Goal: Task Accomplishment & Management: Use online tool/utility

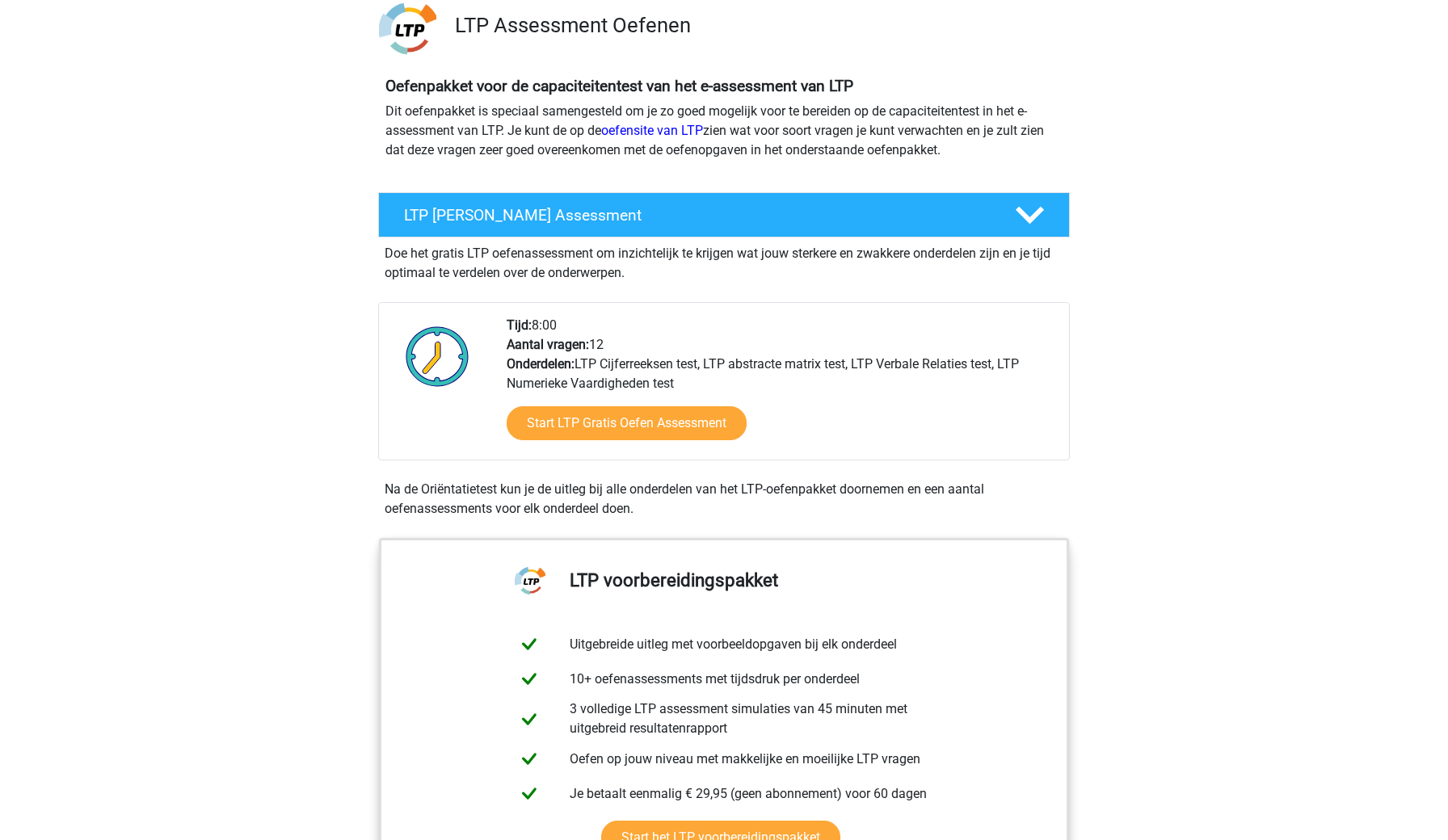
scroll to position [98, 0]
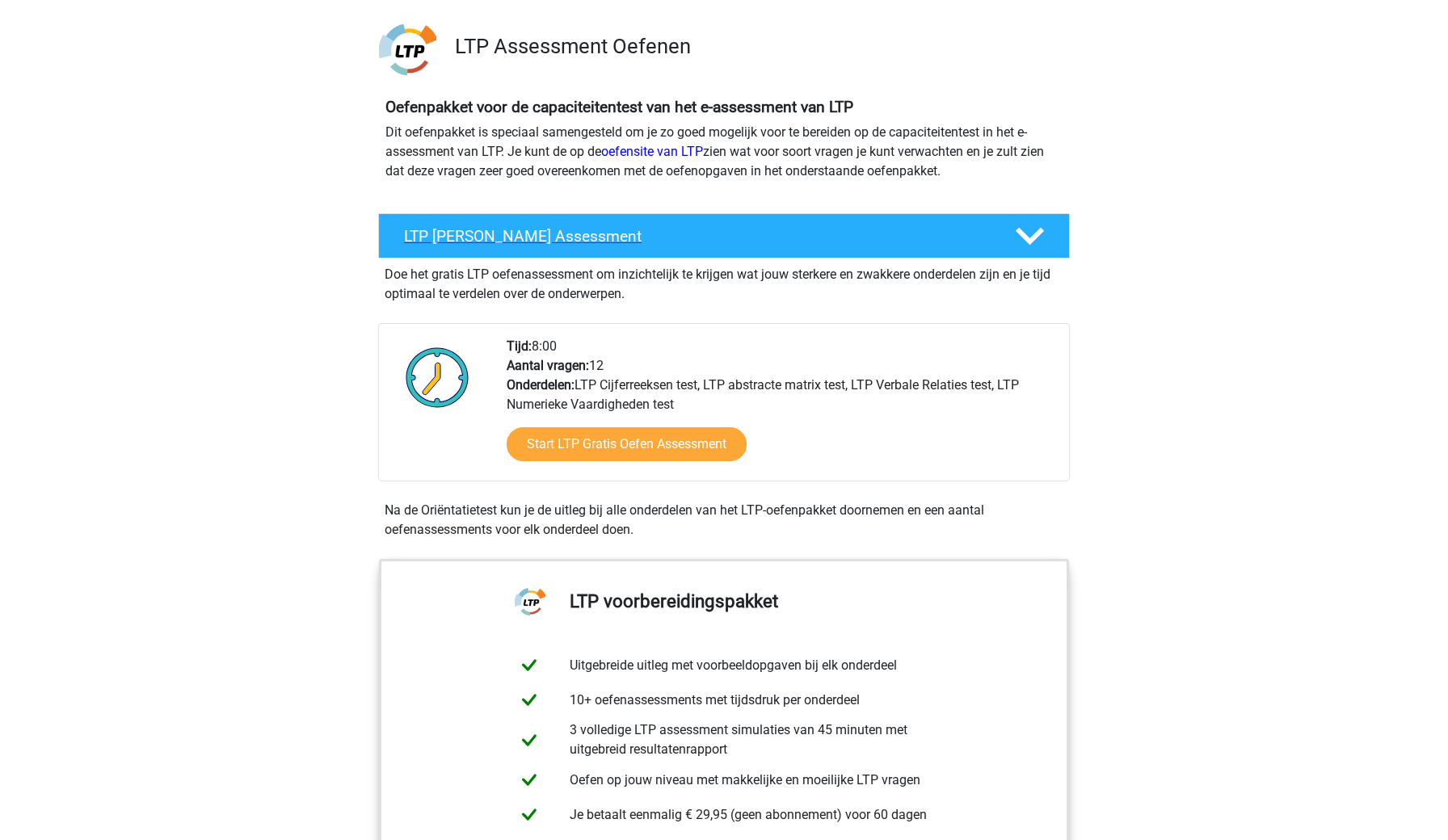
click at [564, 236] on h4 "LTP [PERSON_NAME] Assessment" at bounding box center [696, 236] width 585 height 19
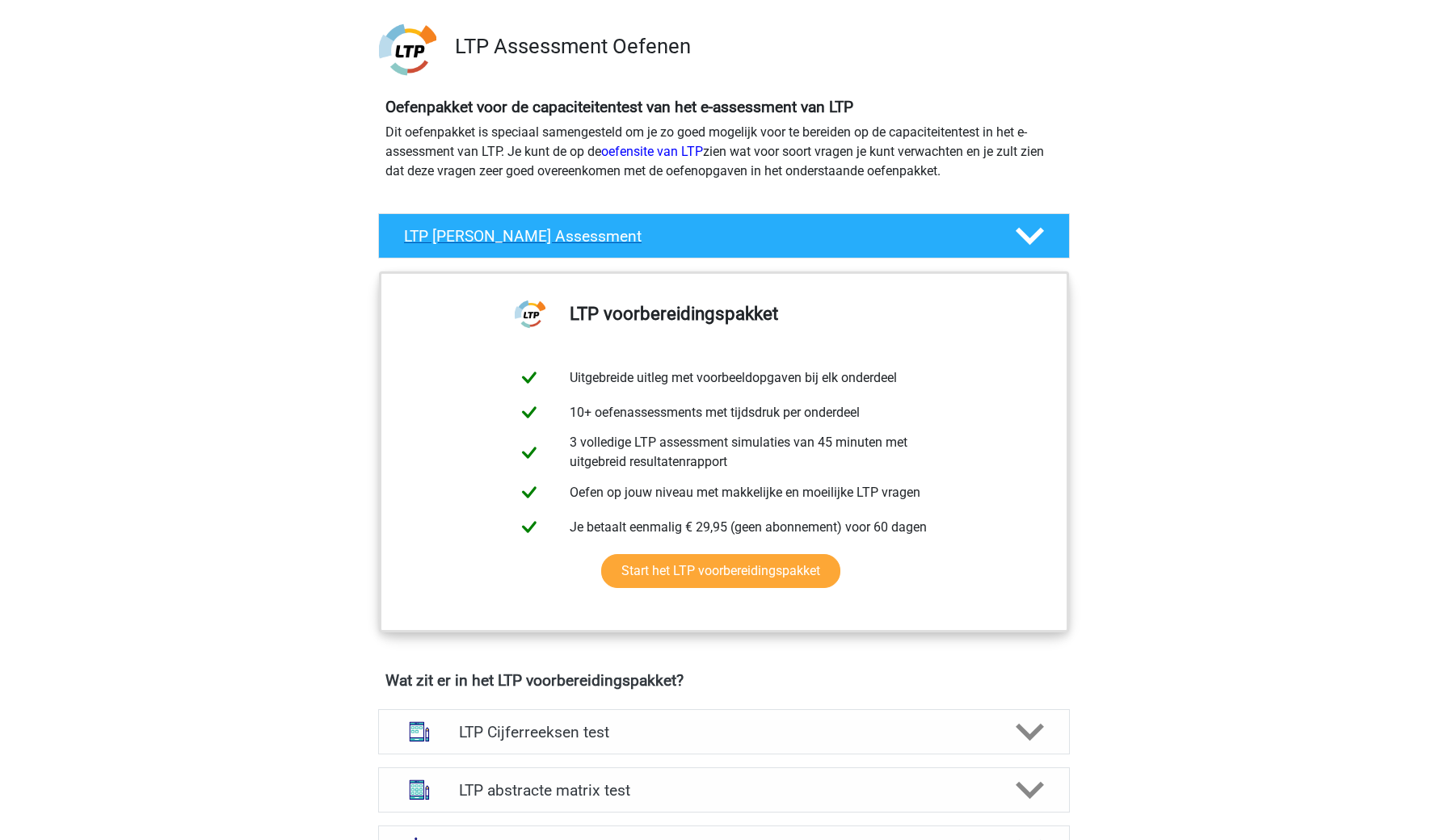
click at [564, 236] on h4 "LTP [PERSON_NAME] Assessment" at bounding box center [696, 236] width 585 height 19
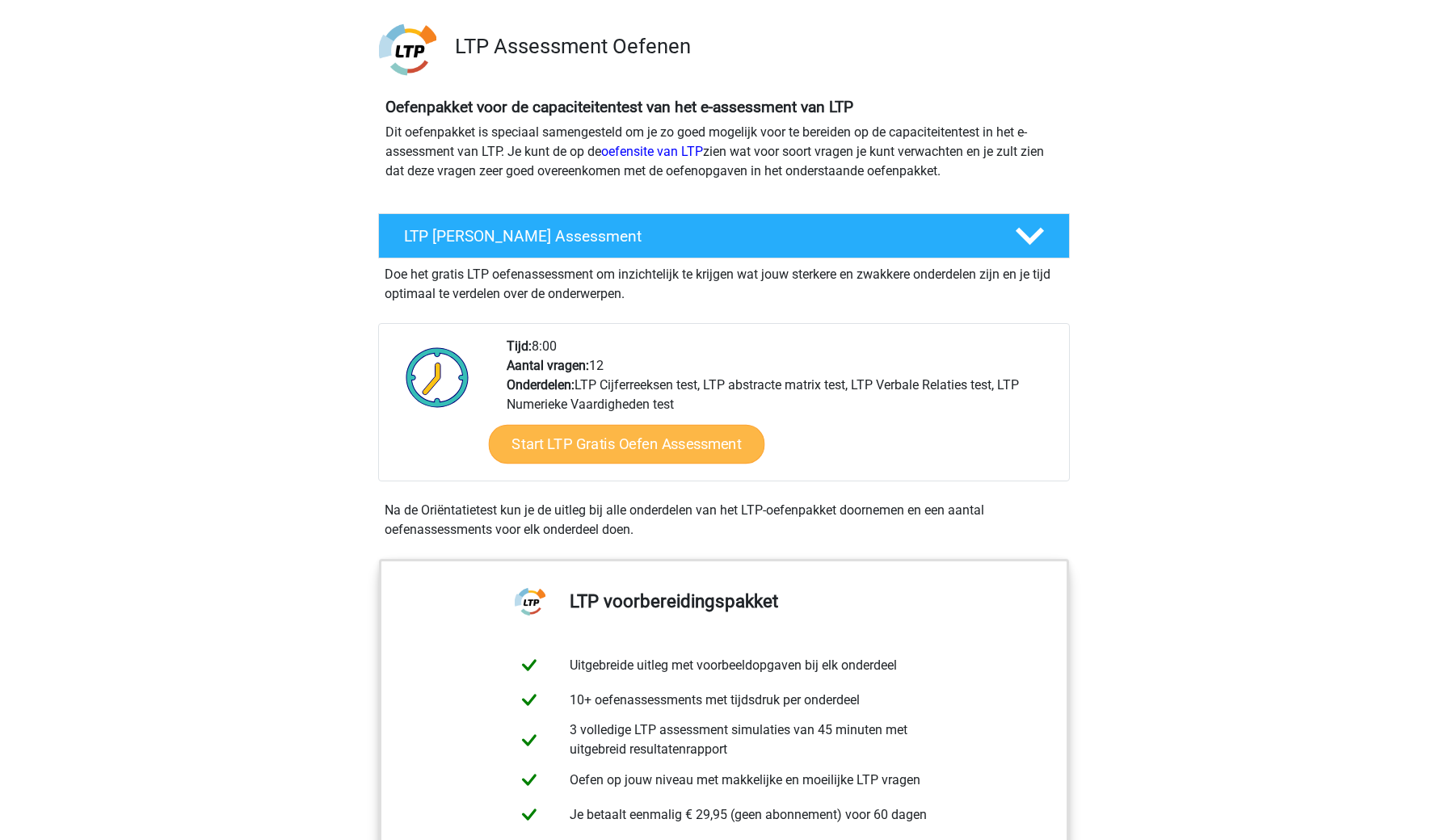
click at [620, 441] on link "Start LTP Gratis Oefen Assessment" at bounding box center [626, 444] width 276 height 39
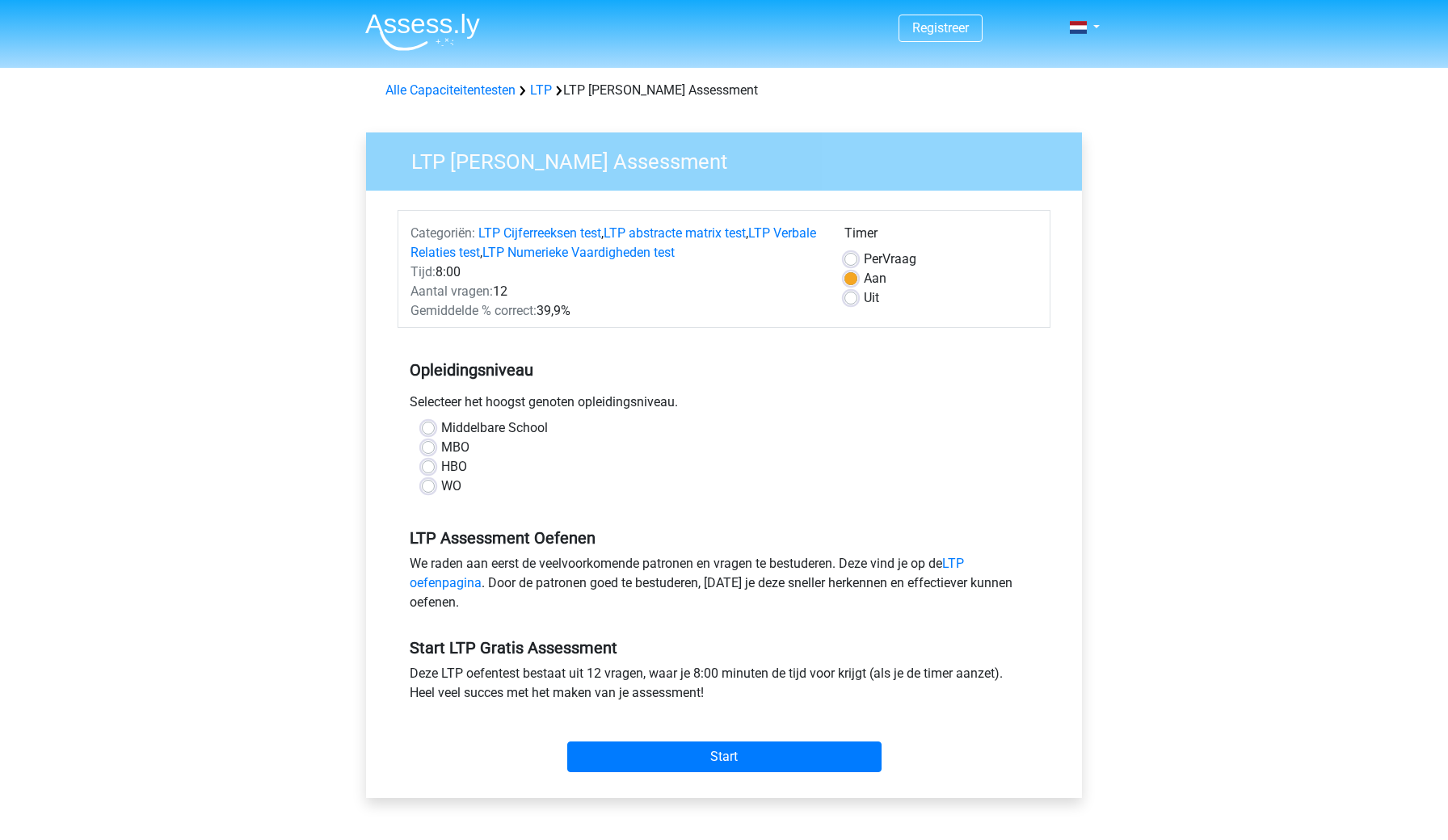
click at [441, 466] on label "HBO" at bounding box center [454, 467] width 26 height 20
click at [426, 466] on input "HBO" at bounding box center [428, 466] width 13 height 16
radio input "true"
